Goal: Task Accomplishment & Management: Use online tool/utility

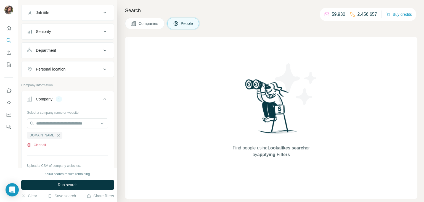
scroll to position [44, 0]
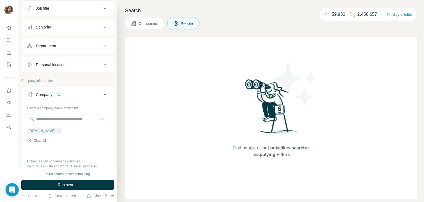
click at [39, 139] on button "Clear all" at bounding box center [36, 140] width 19 height 5
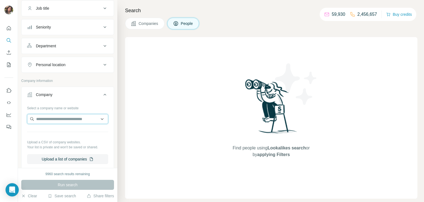
click at [56, 122] on input "text" at bounding box center [67, 119] width 81 height 10
type input "**********"
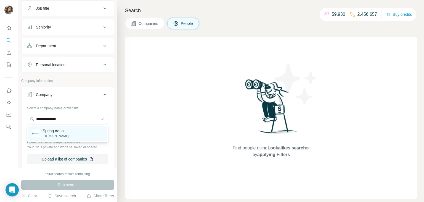
click at [58, 137] on p "[DOMAIN_NAME]" at bounding box center [56, 135] width 27 height 5
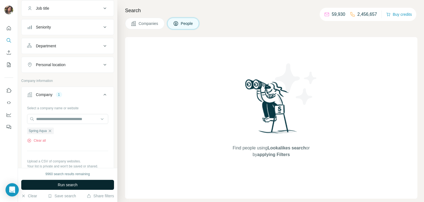
click at [83, 189] on button "Run search" at bounding box center [67, 185] width 93 height 10
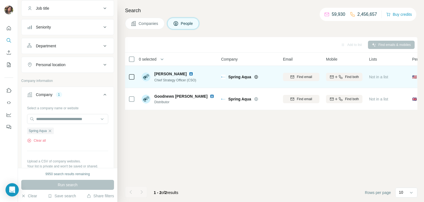
click at [189, 73] on img at bounding box center [191, 74] width 4 height 4
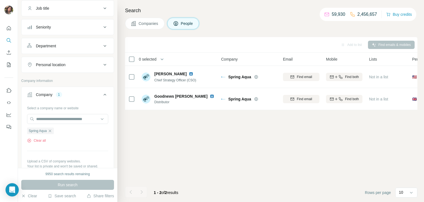
click at [199, 141] on div "Add to list Find emails & mobiles 0 selected People Company Email Mobile Lists …" at bounding box center [271, 119] width 293 height 165
